Goal: Information Seeking & Learning: Learn about a topic

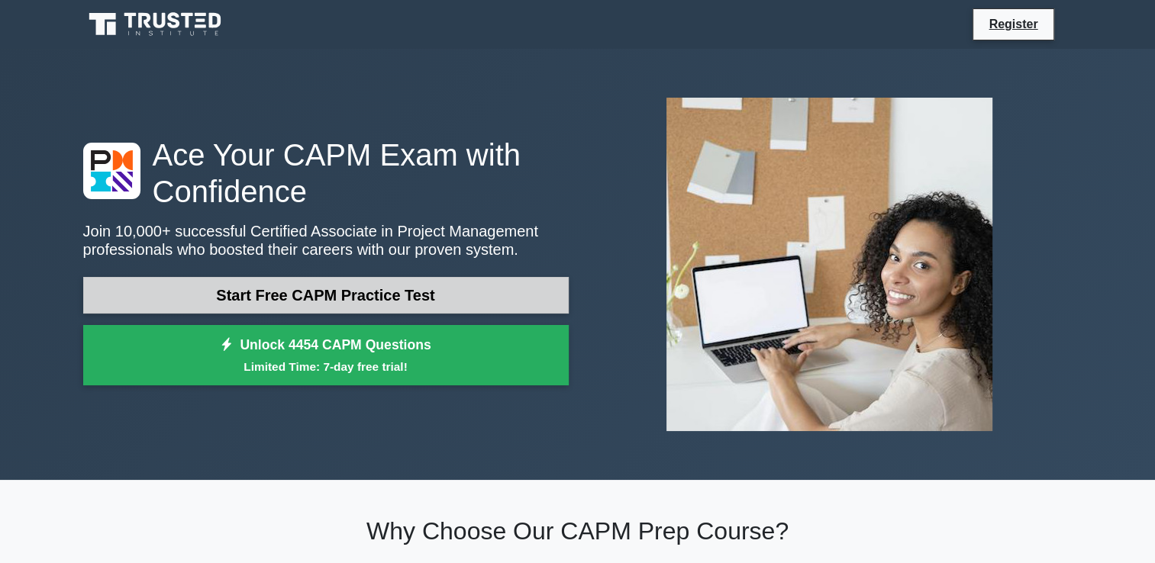
click at [336, 282] on link "Start Free CAPM Practice Test" at bounding box center [325, 295] width 485 height 37
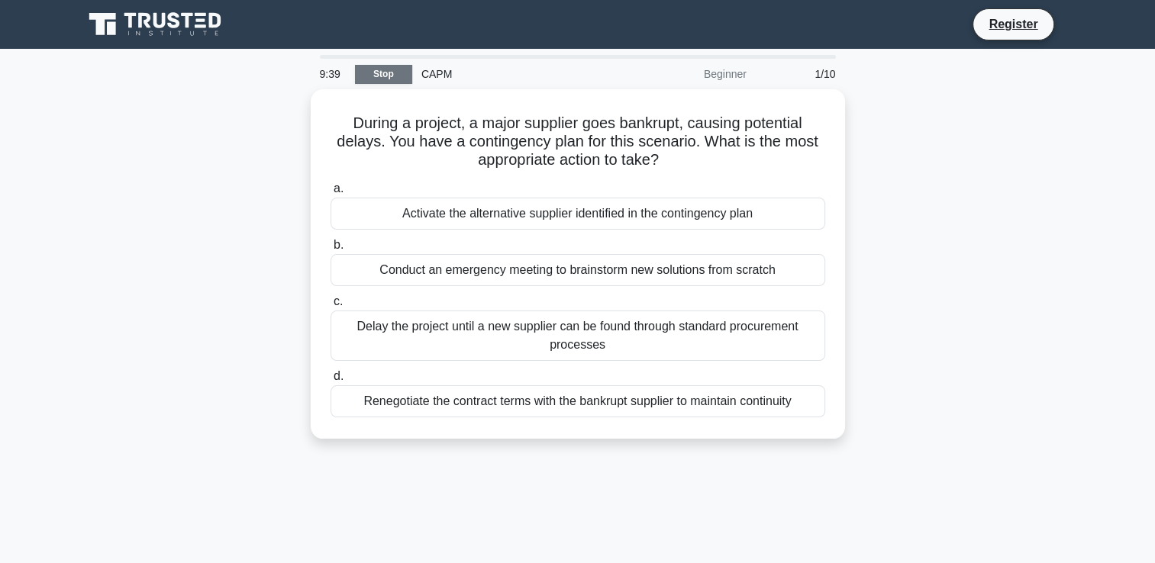
click at [371, 66] on link "Stop" at bounding box center [383, 74] width 57 height 19
